Goal: Information Seeking & Learning: Learn about a topic

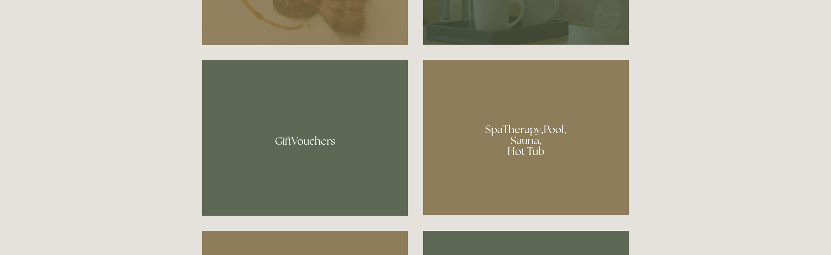
scroll to position [637, 0]
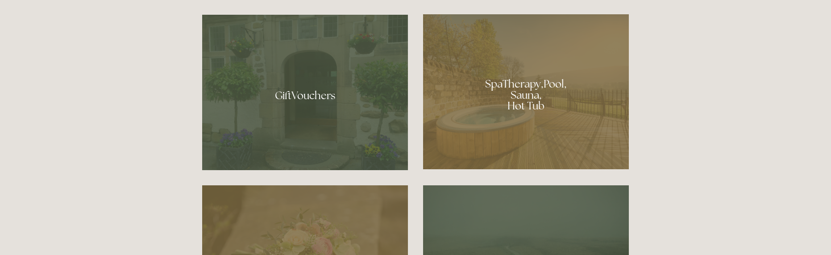
click at [551, 106] on div at bounding box center [526, 91] width 206 height 155
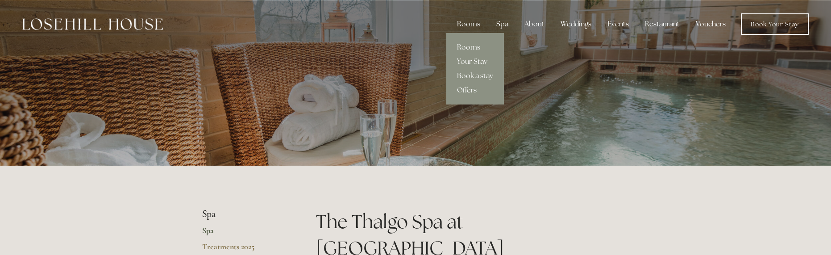
click at [471, 60] on link "Your Stay" at bounding box center [475, 61] width 58 height 14
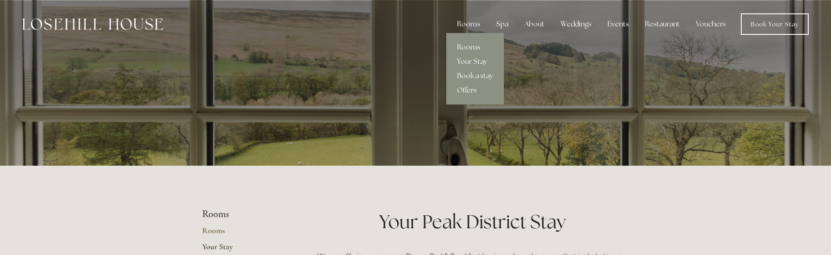
click at [467, 44] on link "Rooms" at bounding box center [475, 47] width 58 height 14
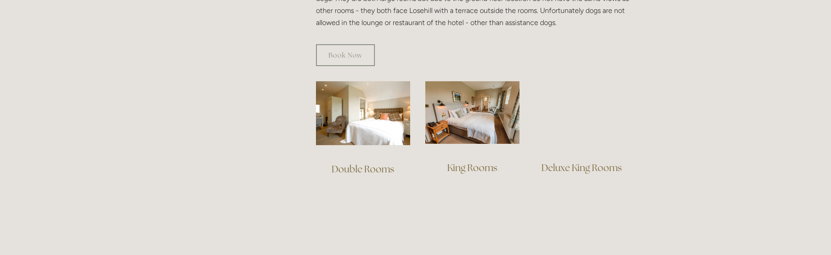
scroll to position [575, 0]
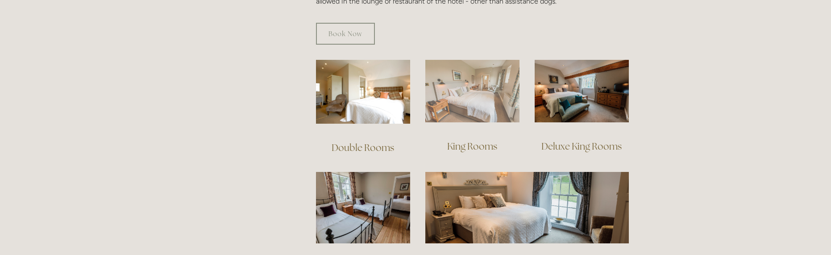
click at [507, 87] on img at bounding box center [472, 91] width 94 height 63
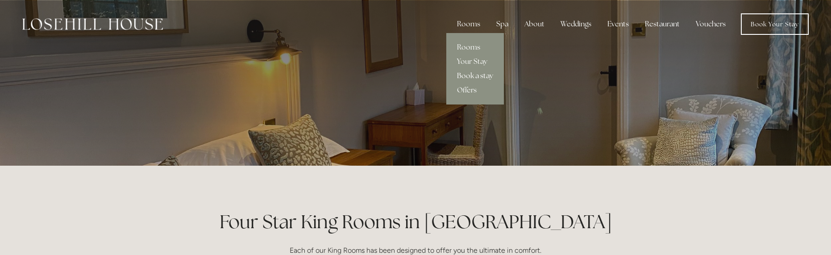
click at [460, 74] on link "Book a stay" at bounding box center [475, 76] width 58 height 14
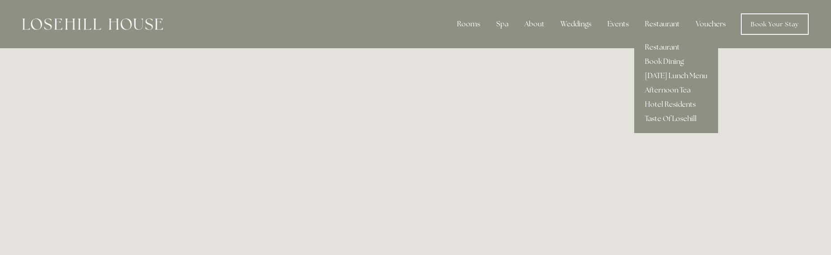
click at [657, 47] on link "Restaurant" at bounding box center [676, 47] width 84 height 14
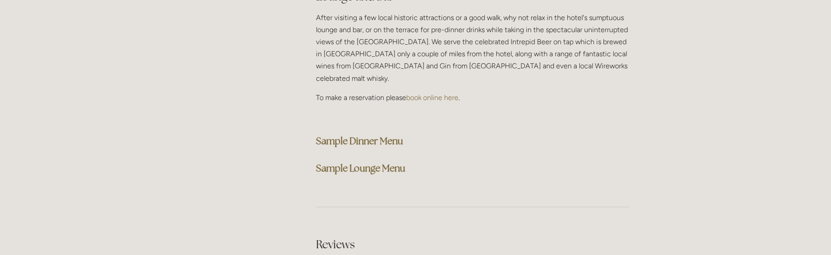
scroll to position [2275, 0]
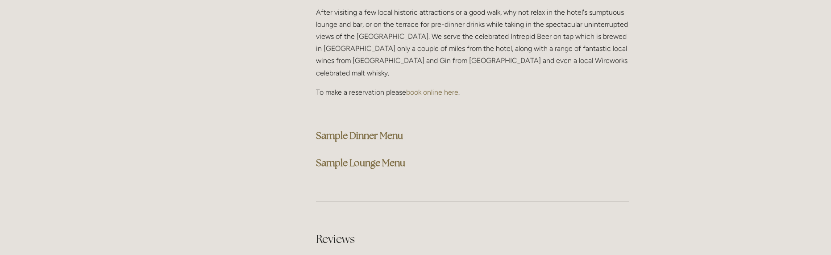
click at [399, 129] on strong "Sample Dinner Menu" at bounding box center [359, 135] width 87 height 12
click at [343, 157] on strong "Sample Lounge Menu" at bounding box center [360, 163] width 89 height 12
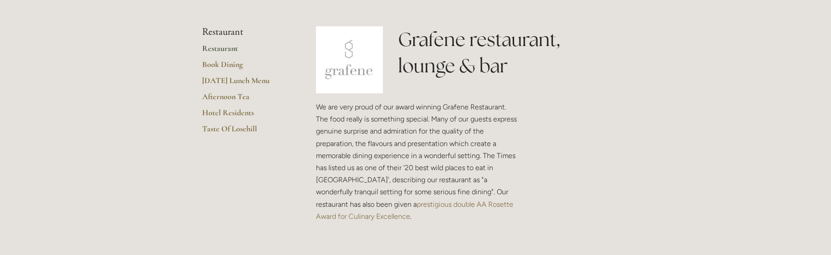
scroll to position [0, 0]
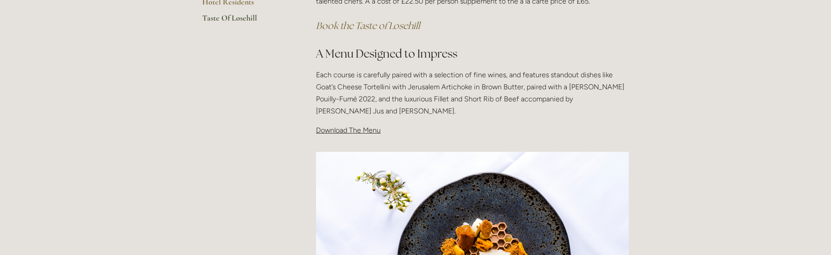
scroll to position [273, 0]
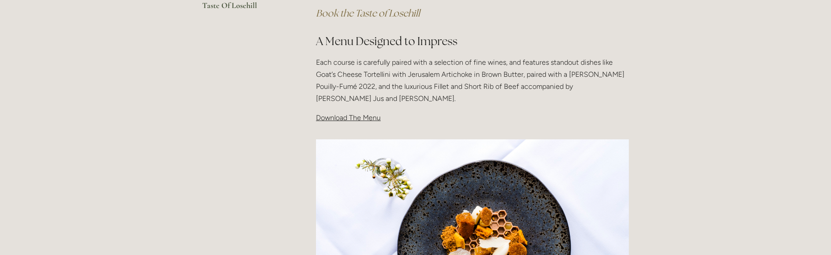
click at [364, 117] on span "Download The Menu" at bounding box center [348, 117] width 65 height 8
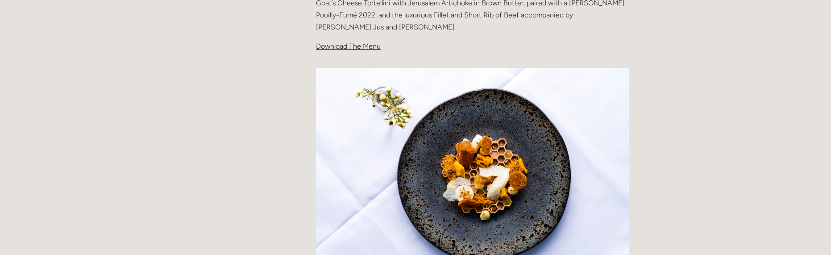
scroll to position [364, 0]
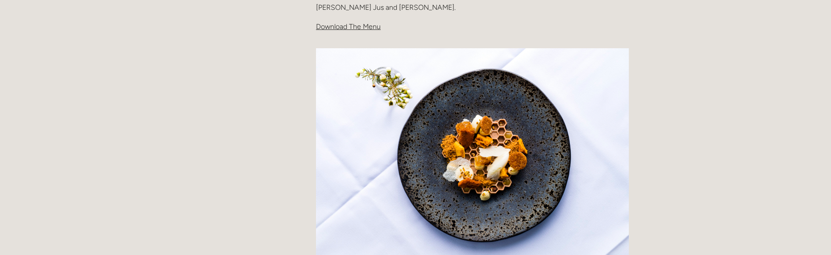
click at [369, 28] on span "Download The Menu" at bounding box center [348, 26] width 65 height 8
click at [370, 29] on span "Download The Menu" at bounding box center [348, 26] width 65 height 8
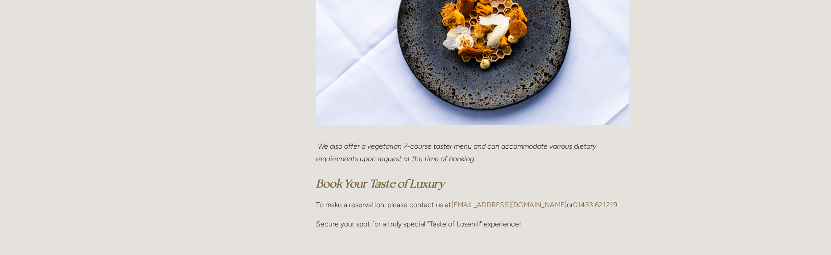
scroll to position [591, 0]
